Goal: Information Seeking & Learning: Learn about a topic

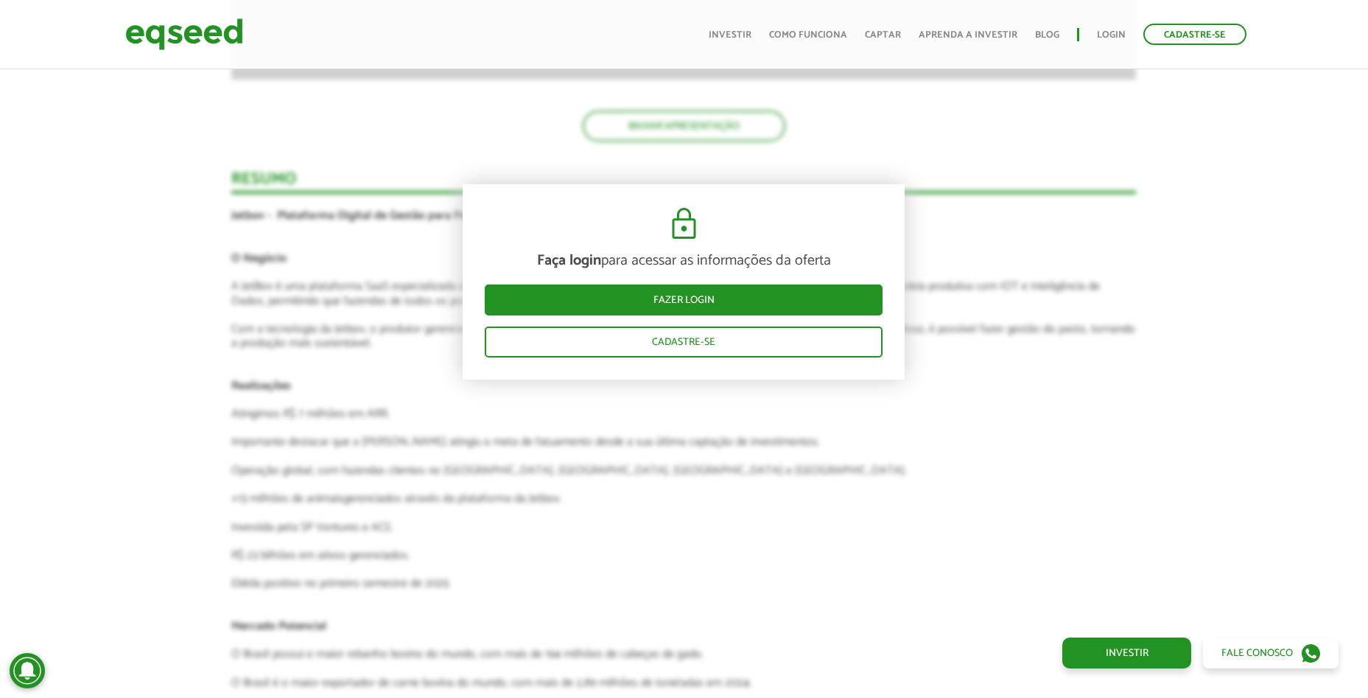
scroll to position [2690, 0]
click at [1204, 299] on div "Novidades Análise da Oferta 1 Faça login para acessar as informações da oferta …" at bounding box center [684, 41] width 1390 height 3315
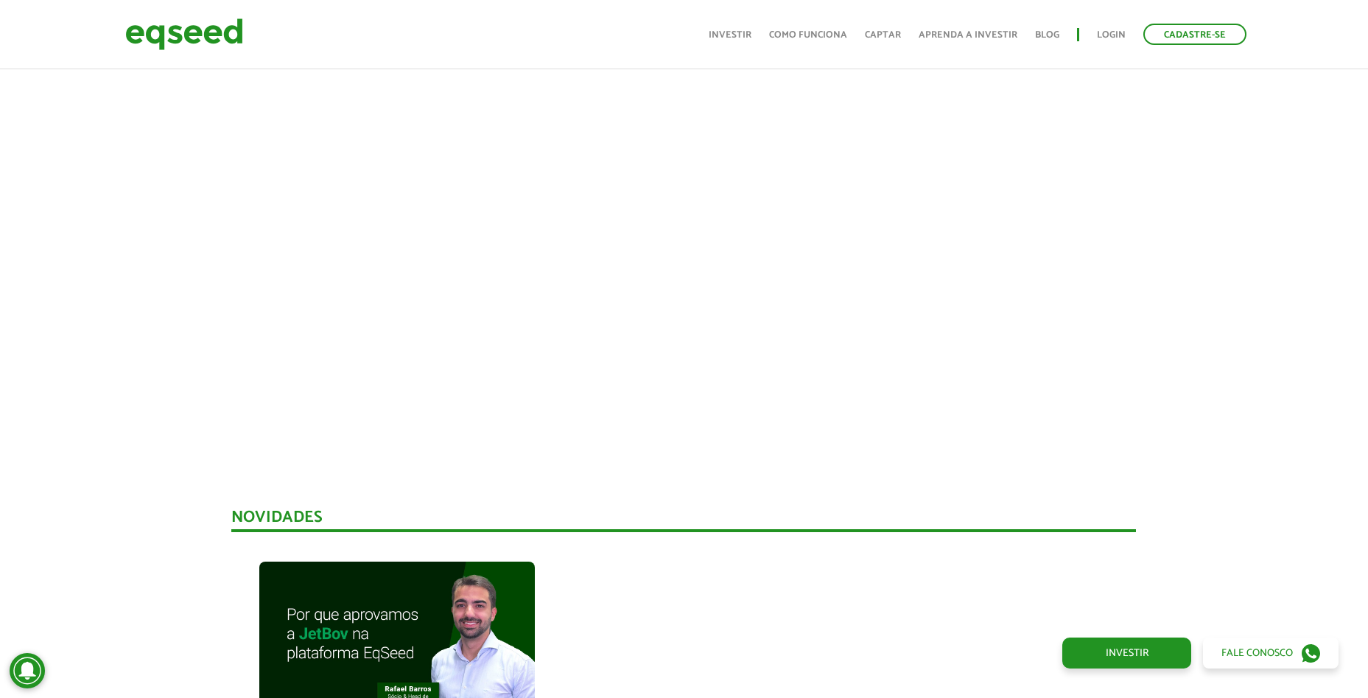
scroll to position [533, 0]
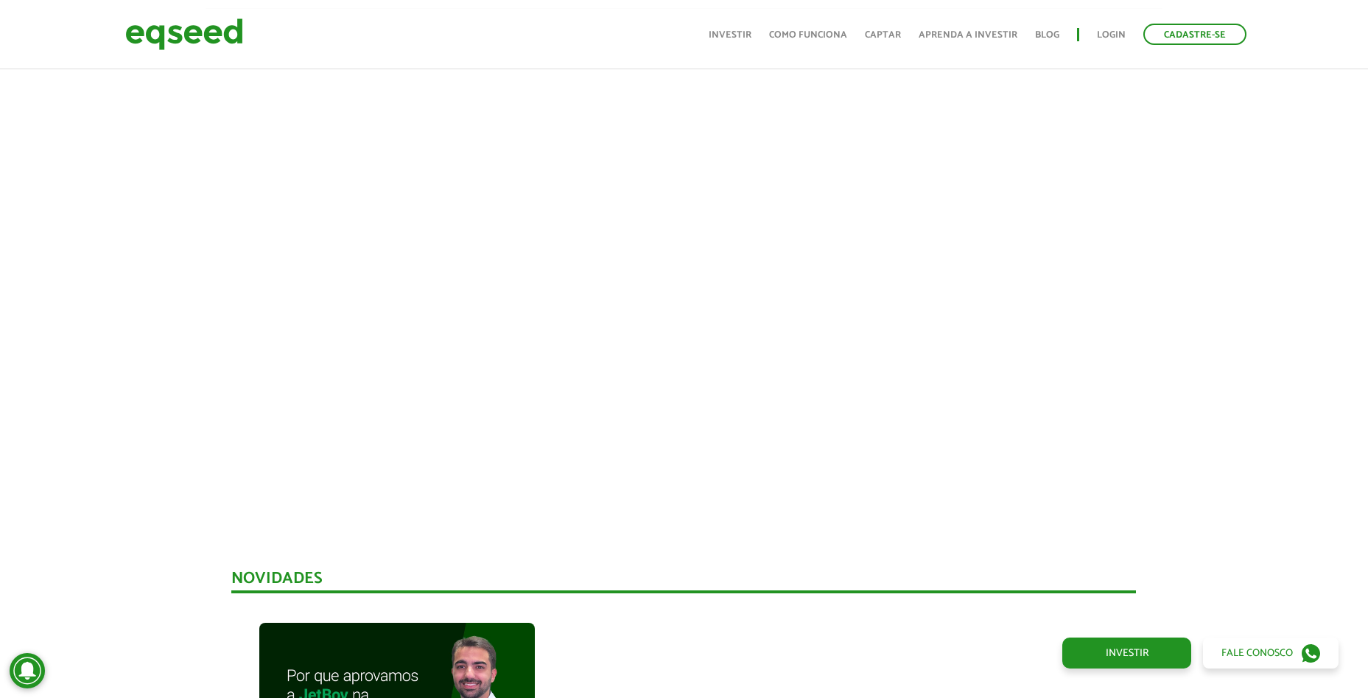
click at [1207, 346] on div at bounding box center [684, 259] width 1368 height 502
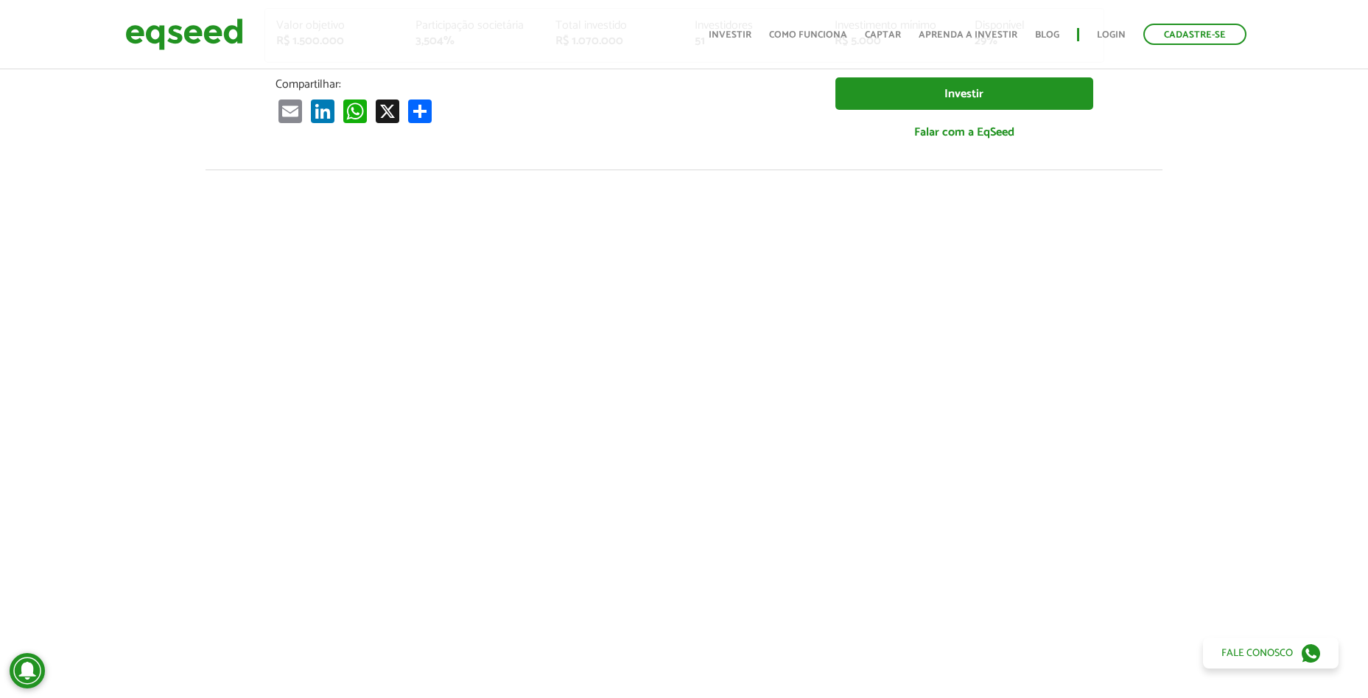
scroll to position [368, 0]
